Goal: Find contact information: Find contact information

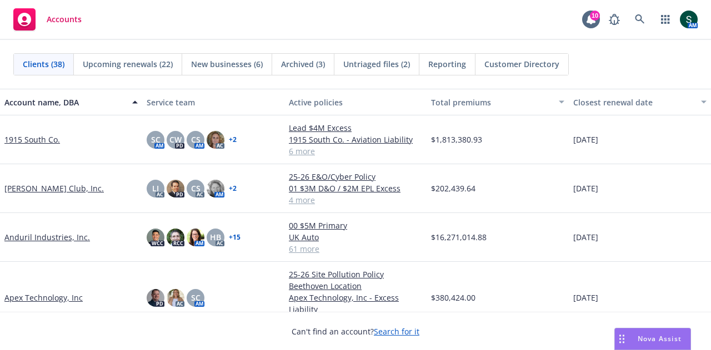
click at [62, 237] on link "Anduril Industries, Inc." at bounding box center [47, 238] width 86 height 12
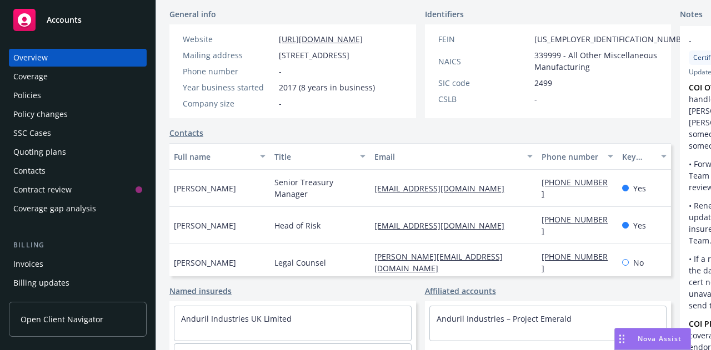
scroll to position [267, 0]
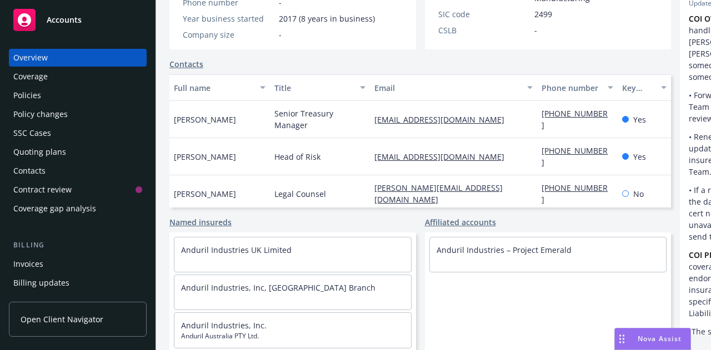
click at [67, 179] on div "Contacts" at bounding box center [77, 171] width 129 height 18
